Goal: Task Accomplishment & Management: Use online tool/utility

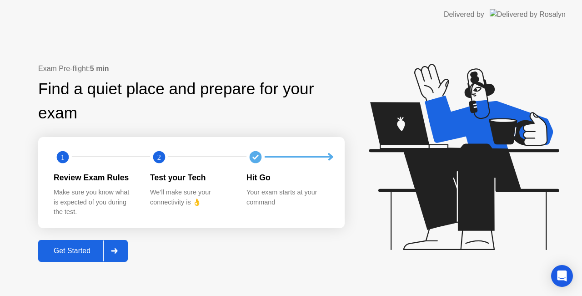
click at [120, 253] on div at bounding box center [114, 250] width 22 height 21
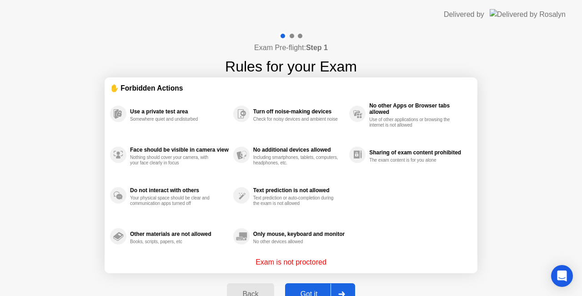
click at [346, 294] on div at bounding box center [342, 293] width 22 height 21
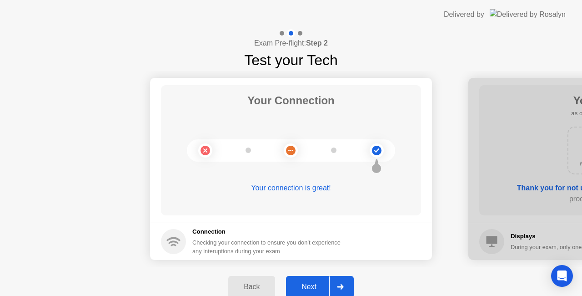
click at [345, 292] on div at bounding box center [340, 286] width 22 height 21
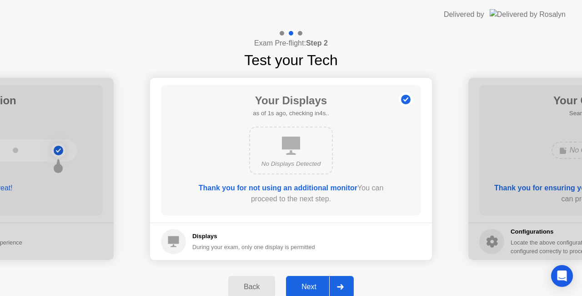
click at [339, 289] on icon at bounding box center [340, 286] width 7 height 5
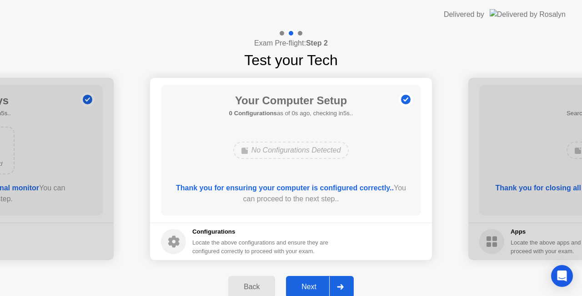
click at [347, 281] on div at bounding box center [340, 286] width 22 height 21
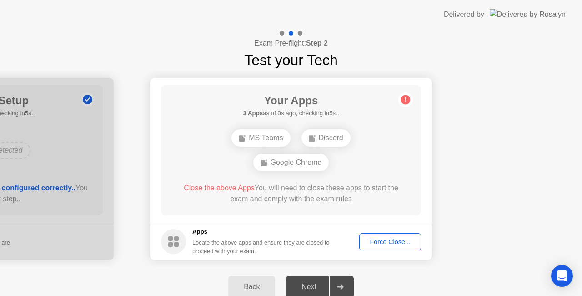
click at [393, 236] on button "Force Close..." at bounding box center [390, 241] width 62 height 17
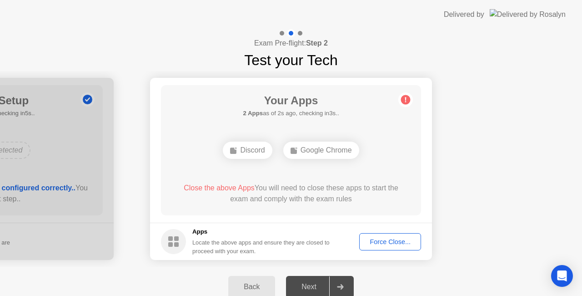
click at [395, 243] on div "Force Close..." at bounding box center [390, 241] width 55 height 7
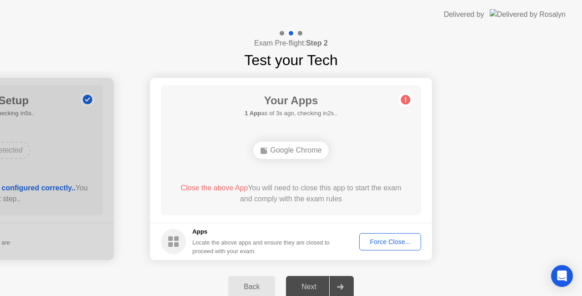
click at [391, 241] on div "Force Close..." at bounding box center [390, 241] width 55 height 7
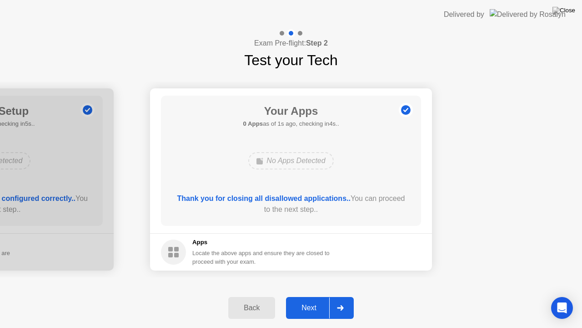
click at [338, 295] on div at bounding box center [340, 307] width 22 height 21
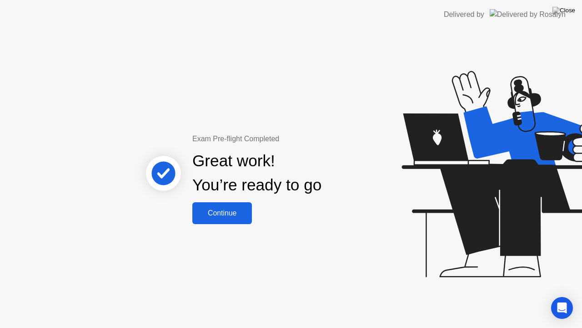
click at [217, 214] on div "Continue" at bounding box center [222, 213] width 54 height 8
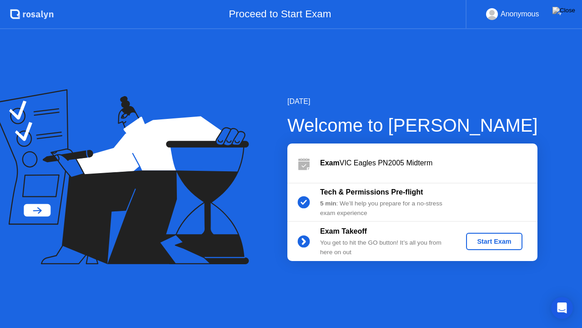
click at [516, 252] on div "Exam Takeoff You get to hit the GO button! It’s all you from here on out Start …" at bounding box center [412, 241] width 250 height 39
click at [506, 243] on div "Start Exam" at bounding box center [494, 240] width 49 height 7
